Goal: Find specific page/section: Find specific page/section

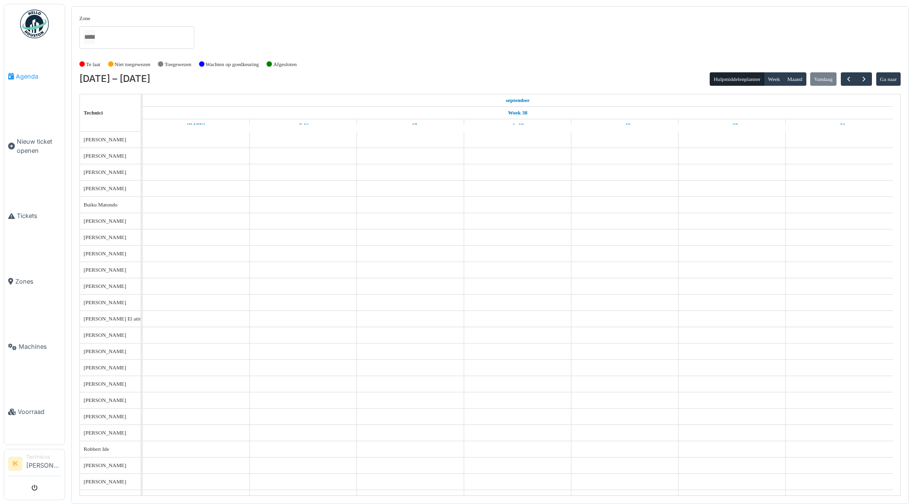
click at [22, 74] on span "Agenda" at bounding box center [38, 76] width 45 height 9
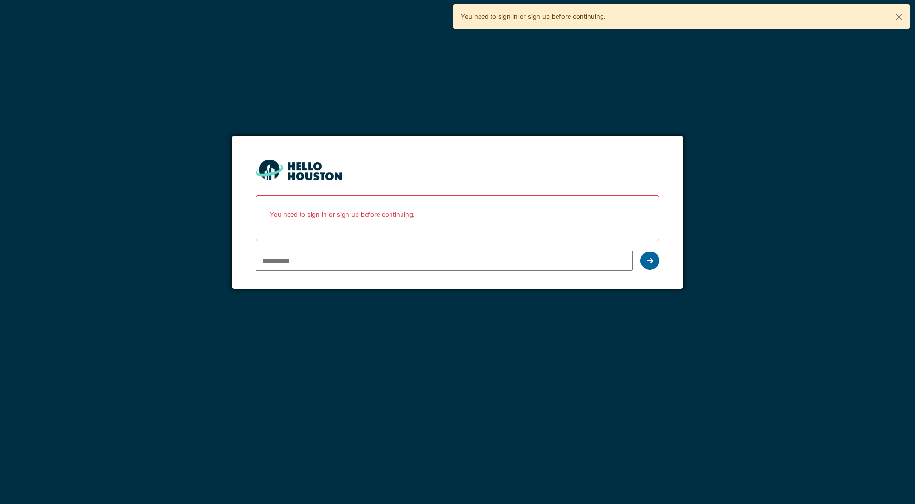
type input "**********"
click at [650, 257] on icon at bounding box center [650, 261] width 7 height 8
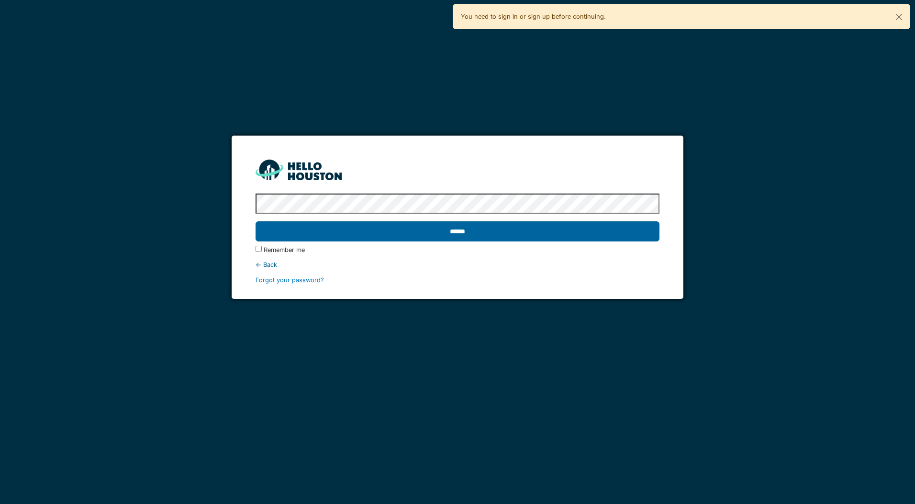
click at [303, 231] on input "******" at bounding box center [457, 231] width 403 height 20
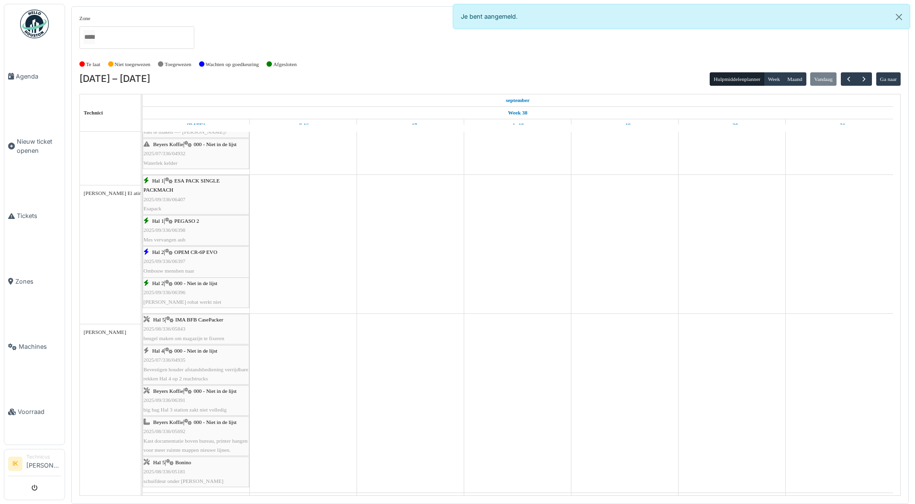
scroll to position [957, 0]
click at [183, 288] on div "Hal 2 | 000 - Niet in de lijst 2025/09/336/06396 Tanden robat werkt niet" at bounding box center [196, 293] width 105 height 28
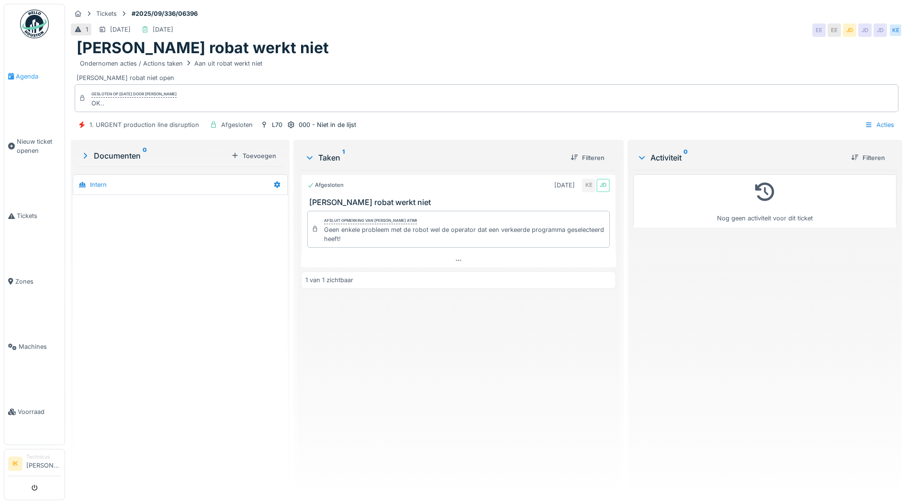
click at [24, 75] on span "Agenda" at bounding box center [38, 76] width 45 height 9
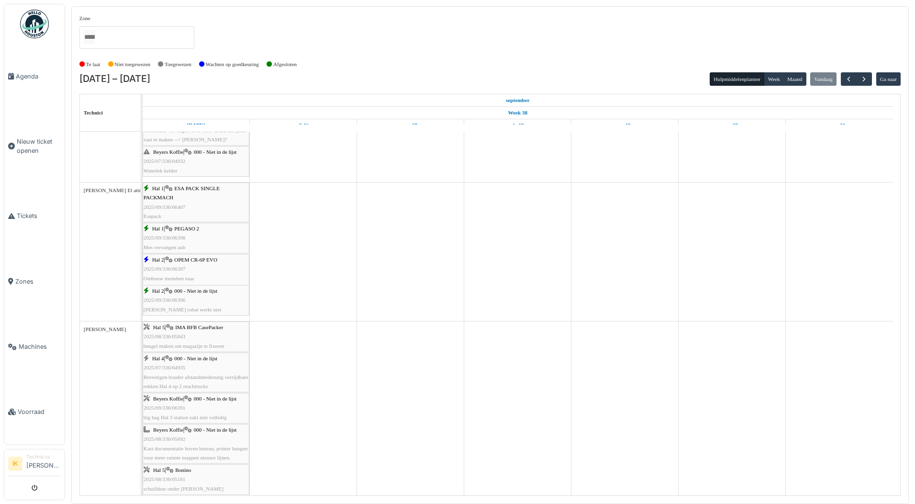
scroll to position [957, 0]
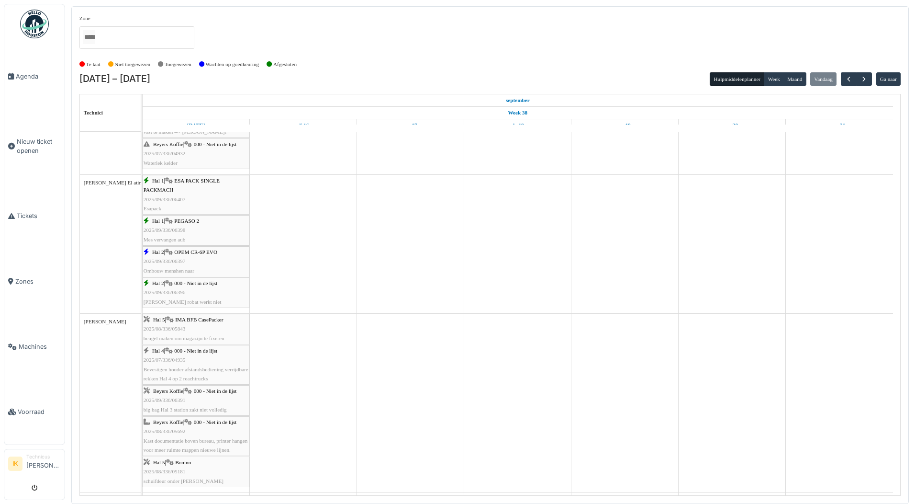
click at [187, 257] on div "Hal 2 | OPEM CR-6P EVO 2025/09/336/06397 Ombouw menshen naar gaia" at bounding box center [196, 265] width 105 height 37
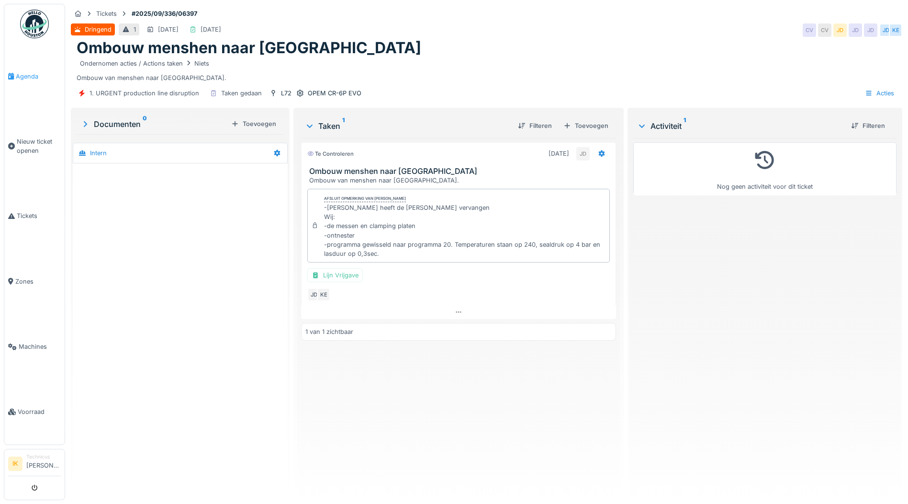
click at [33, 74] on span "Agenda" at bounding box center [38, 76] width 45 height 9
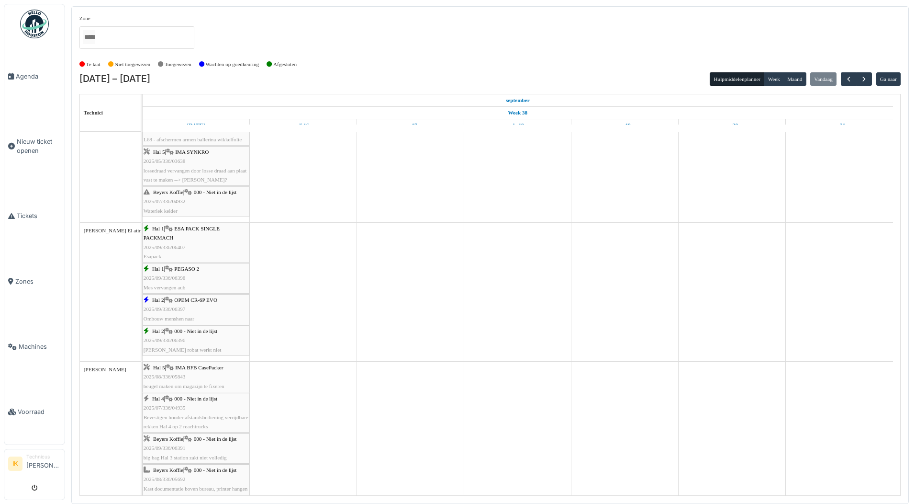
click at [161, 279] on span "2025/09/336/06398" at bounding box center [165, 278] width 42 height 6
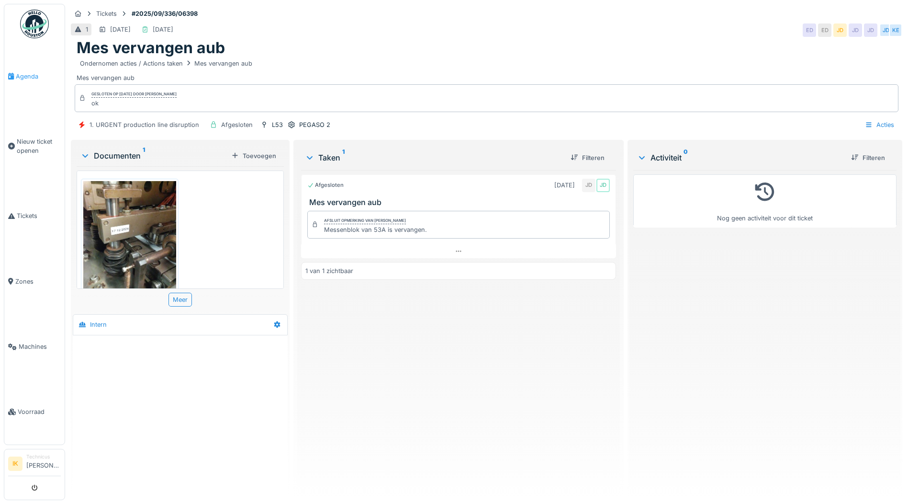
click at [32, 76] on span "Agenda" at bounding box center [38, 76] width 45 height 9
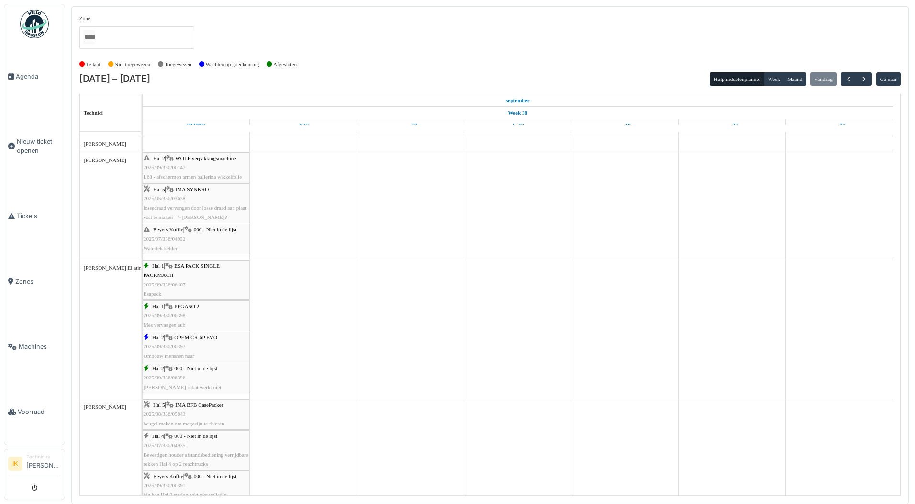
scroll to position [909, 0]
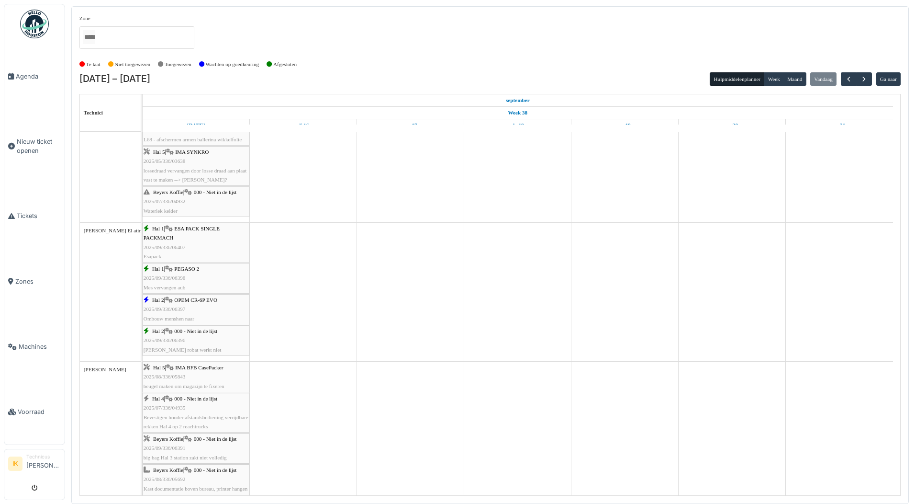
click at [194, 241] on div "Hal 1 | ESA PACK SINGLE PACKMACH 2025/09/336/06407 Esapack" at bounding box center [196, 242] width 105 height 37
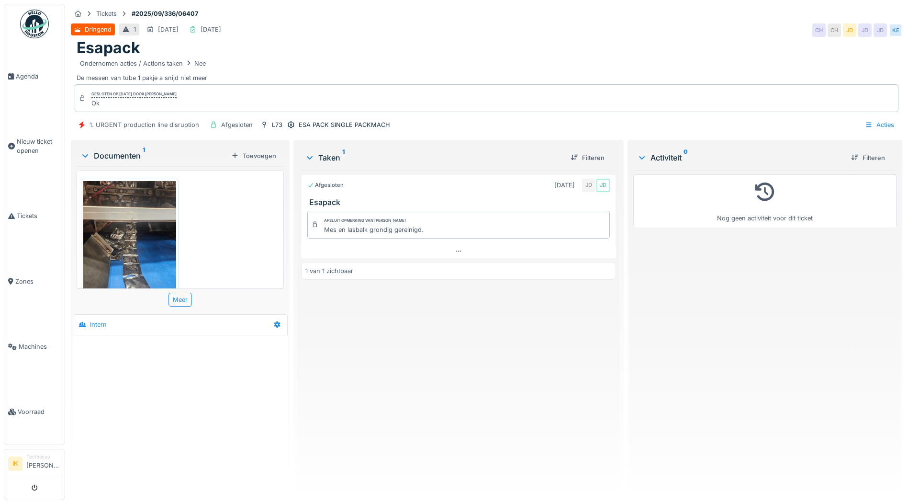
click at [133, 240] on img at bounding box center [129, 242] width 93 height 123
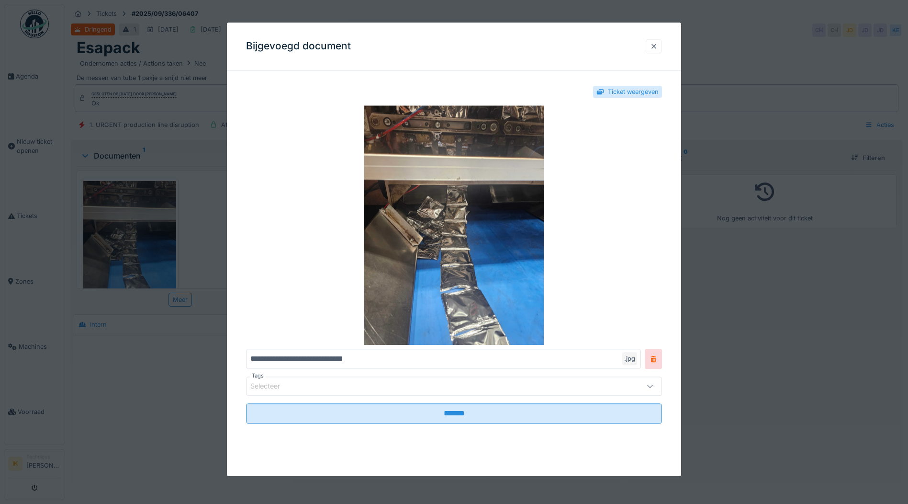
click at [658, 45] on div at bounding box center [654, 46] width 8 height 9
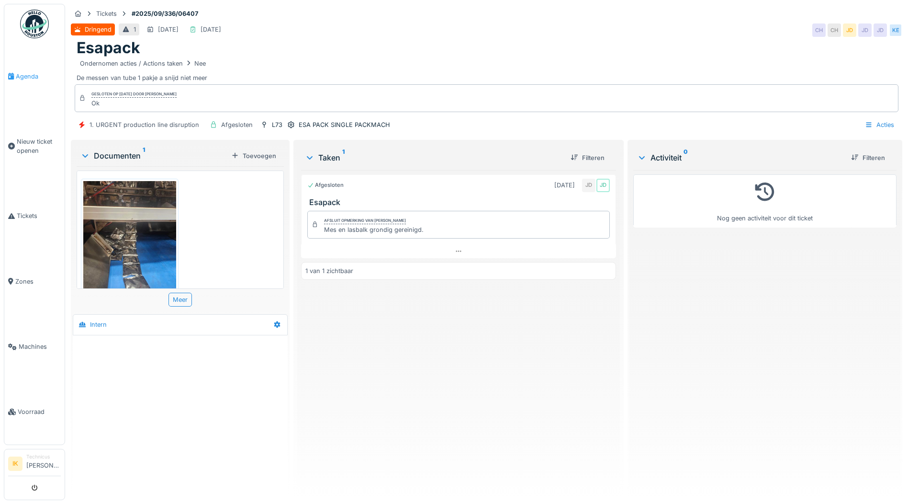
click at [23, 73] on span "Agenda" at bounding box center [38, 76] width 45 height 9
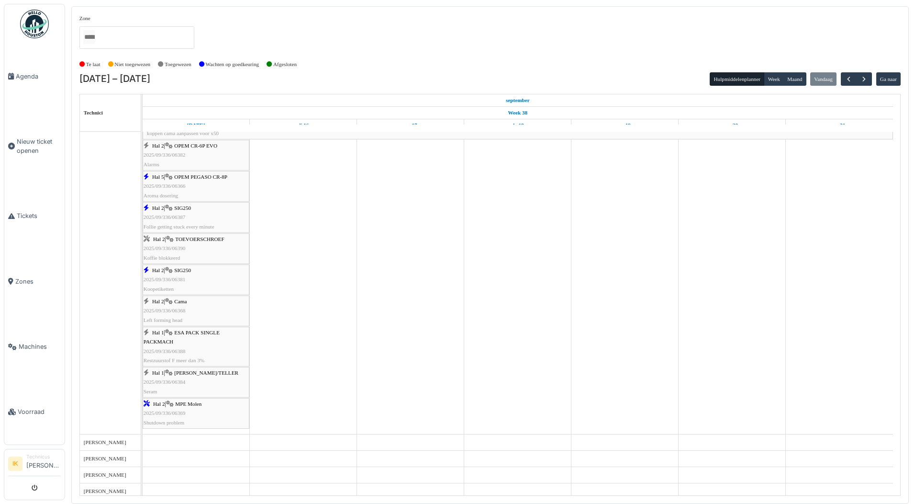
scroll to position [526, 0]
click at [183, 274] on div "Hal 2 | SIG250 2025/09/336/06381 Koopetiketten" at bounding box center [196, 278] width 105 height 28
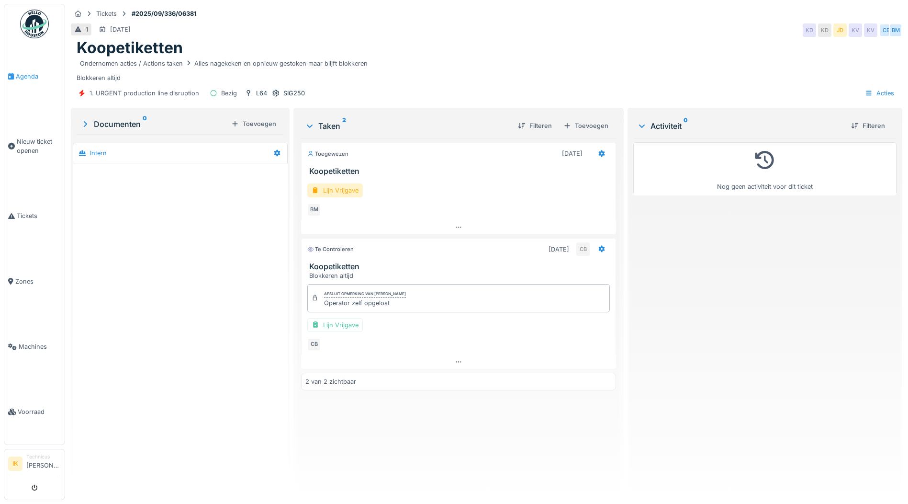
click at [23, 77] on span "Agenda" at bounding box center [38, 76] width 45 height 9
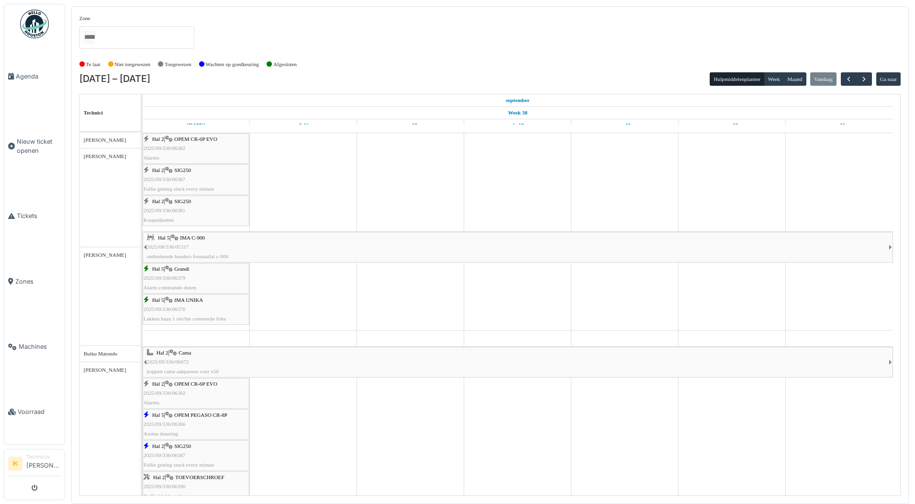
scroll to position [287, 0]
click at [202, 311] on div "Hal 5 | IMA UNIKA 2025/09/336/06376 Lekken baan 1 slechte centreerde folie" at bounding box center [196, 309] width 105 height 28
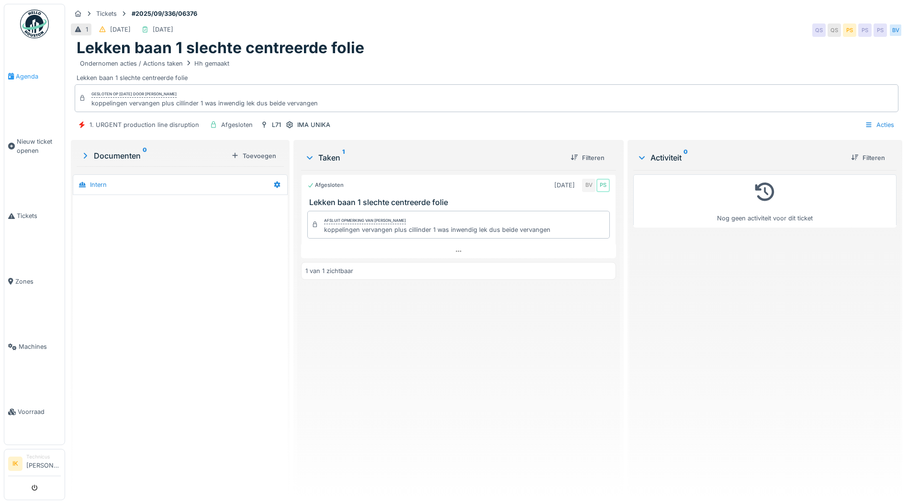
click at [28, 75] on span "Agenda" at bounding box center [38, 76] width 45 height 9
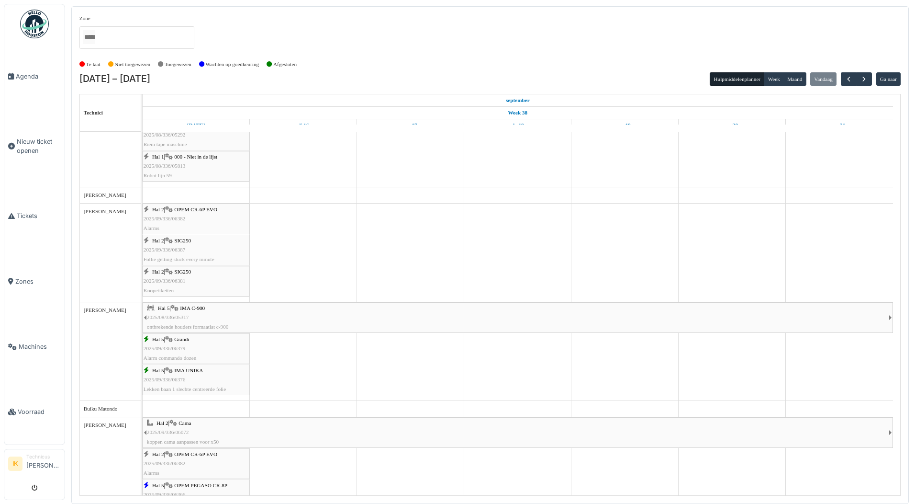
scroll to position [287, 0]
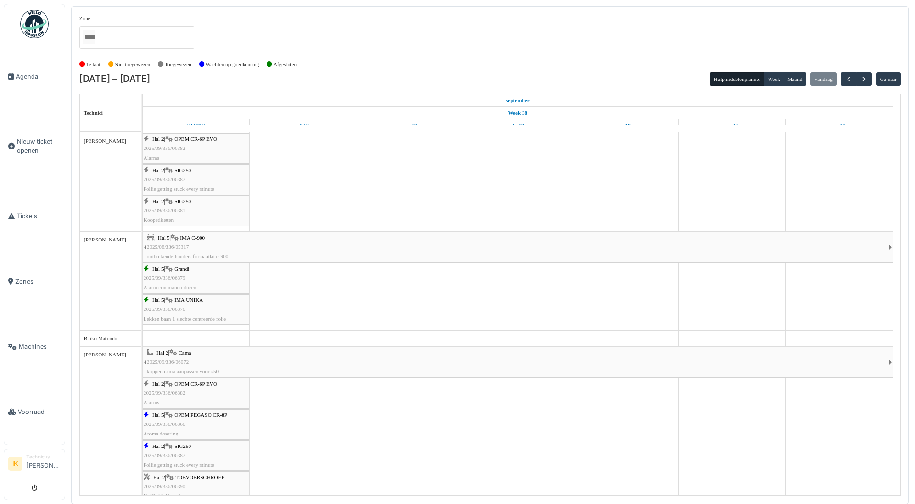
click at [206, 276] on div "Hal 5 | Grandi 2025/09/336/06379 Alarm commando dozen" at bounding box center [196, 278] width 105 height 28
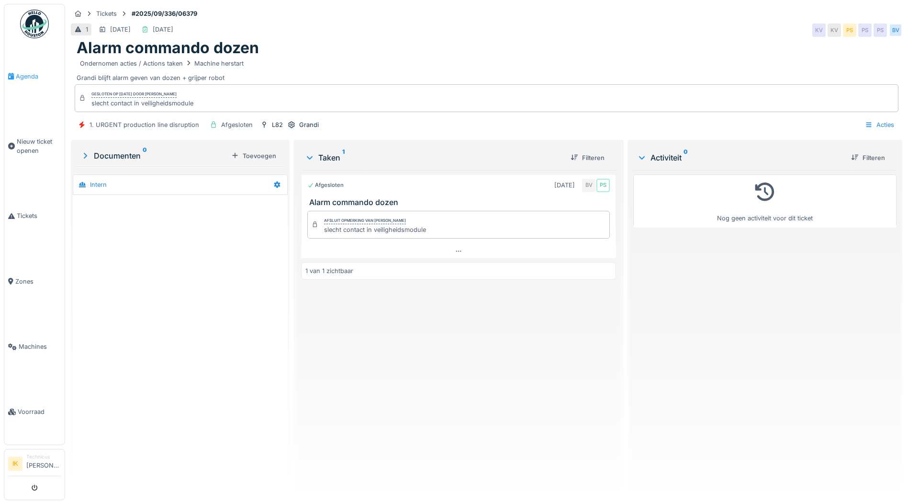
click at [27, 73] on span "Agenda" at bounding box center [38, 76] width 45 height 9
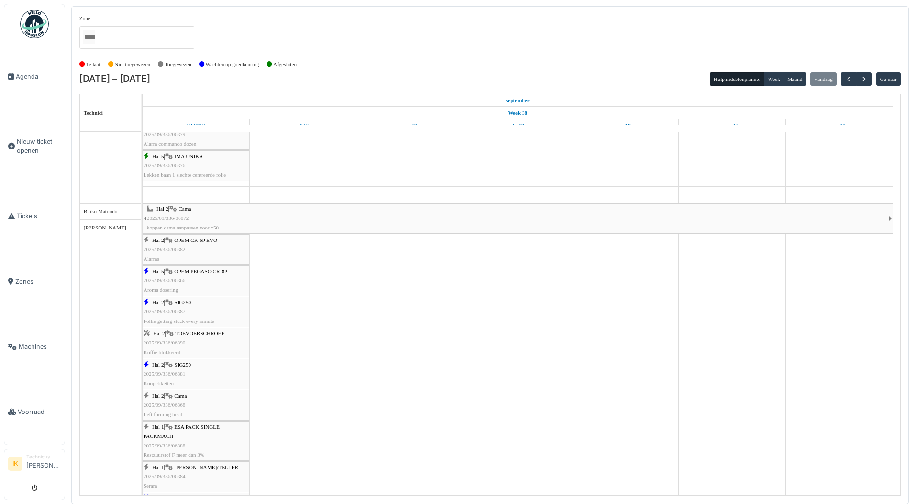
scroll to position [431, 0]
click at [199, 311] on div "Hal 2 | SIG250 2025/09/336/06387 Follie getting stuck every minute" at bounding box center [196, 312] width 105 height 28
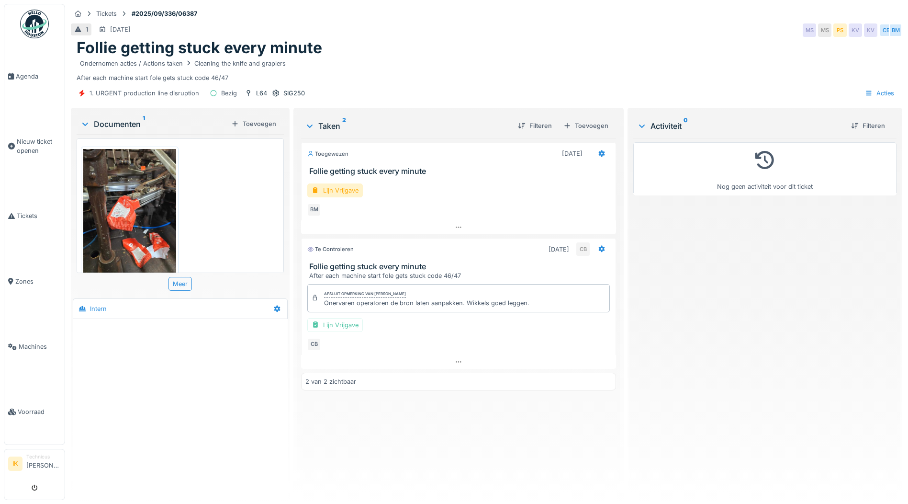
click at [138, 209] on img at bounding box center [129, 210] width 93 height 123
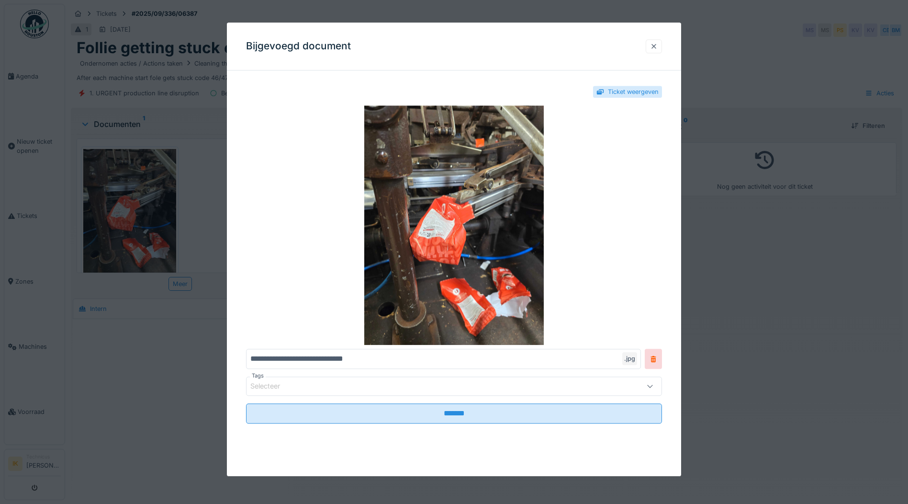
click at [654, 47] on div at bounding box center [654, 46] width 8 height 9
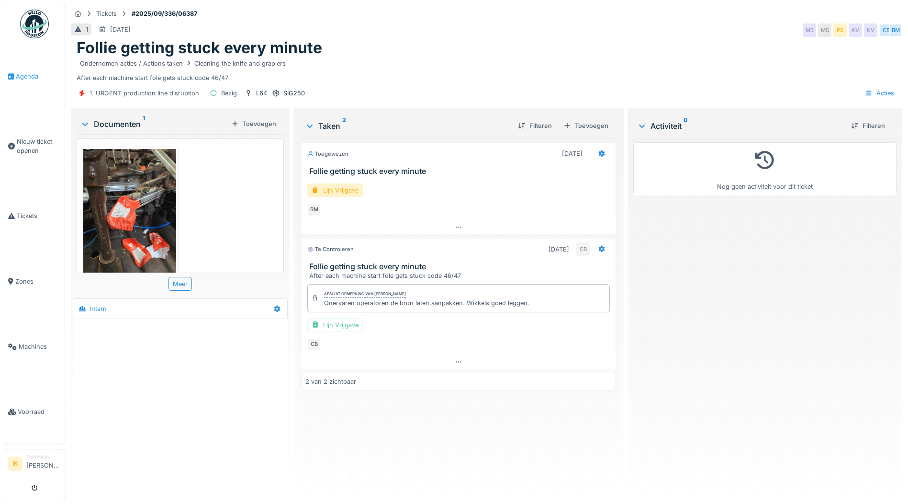
click at [25, 75] on span "Agenda" at bounding box center [38, 76] width 45 height 9
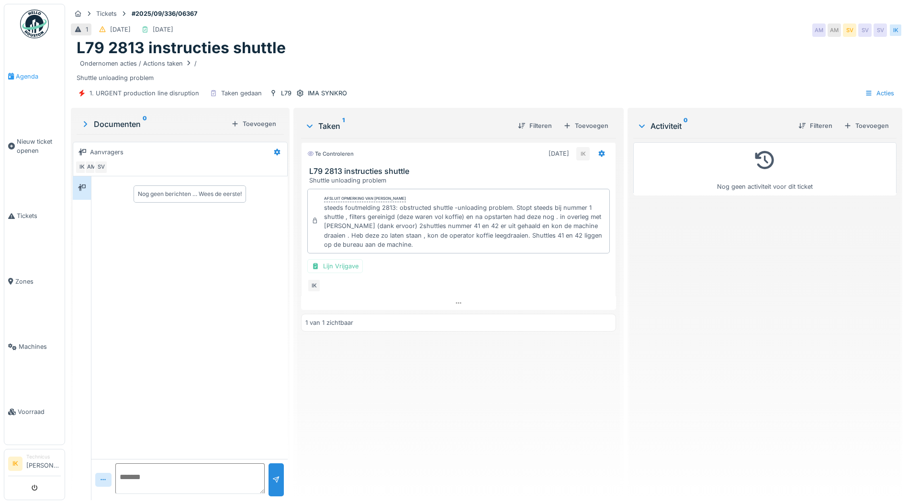
click at [27, 74] on span "Agenda" at bounding box center [38, 76] width 45 height 9
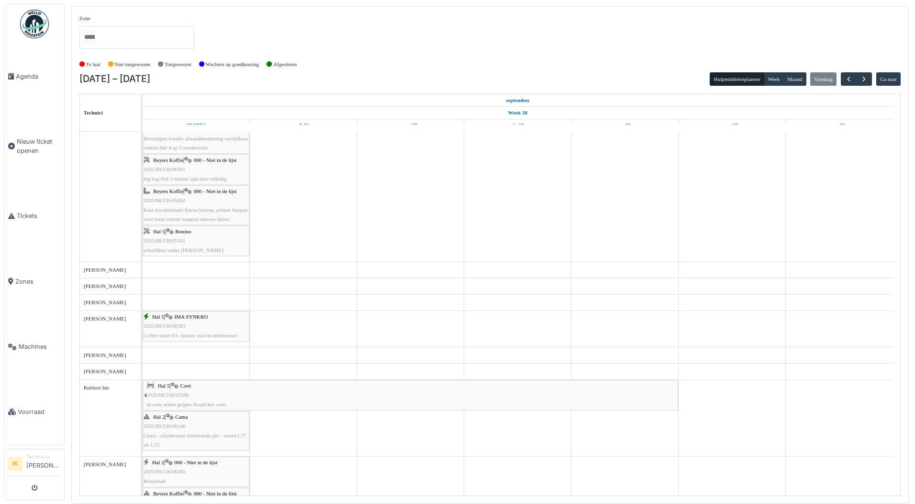
scroll to position [1197, 0]
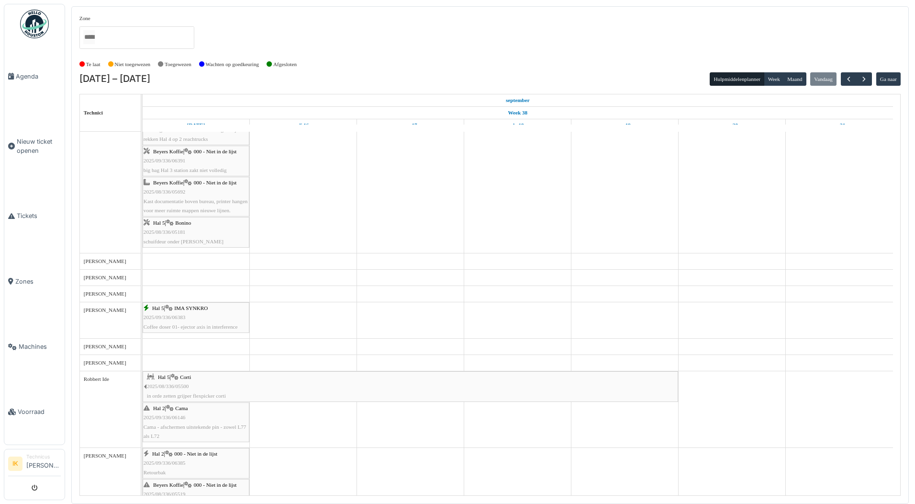
click at [212, 319] on div "Hal 5 | IMA SYNKRO 2025/09/336/06383 Coffee doser 01- ejector axis in interfere…" at bounding box center [196, 317] width 105 height 28
